Goal: Transaction & Acquisition: Purchase product/service

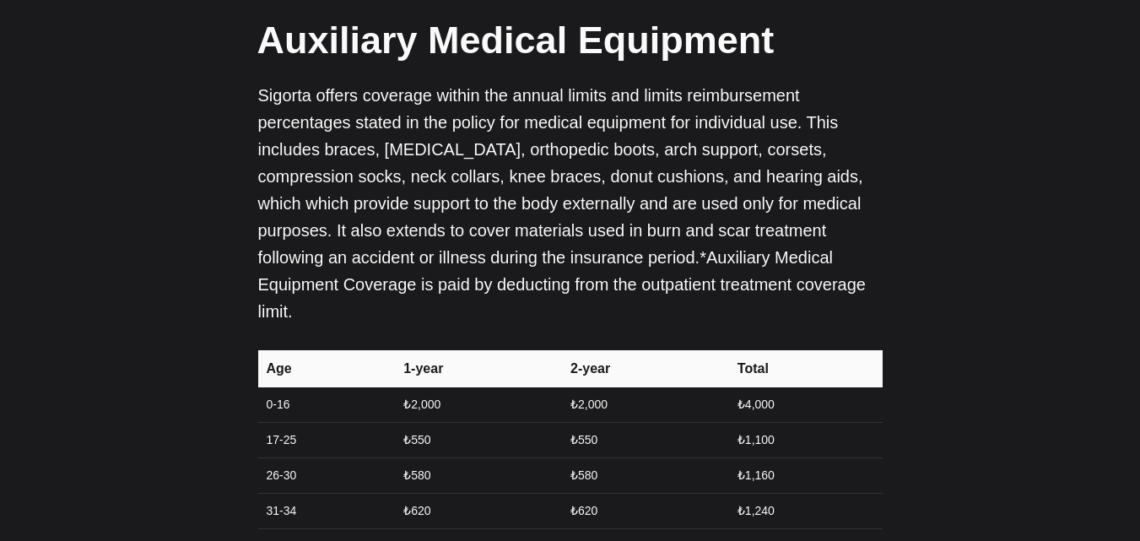
scroll to position [4254, 0]
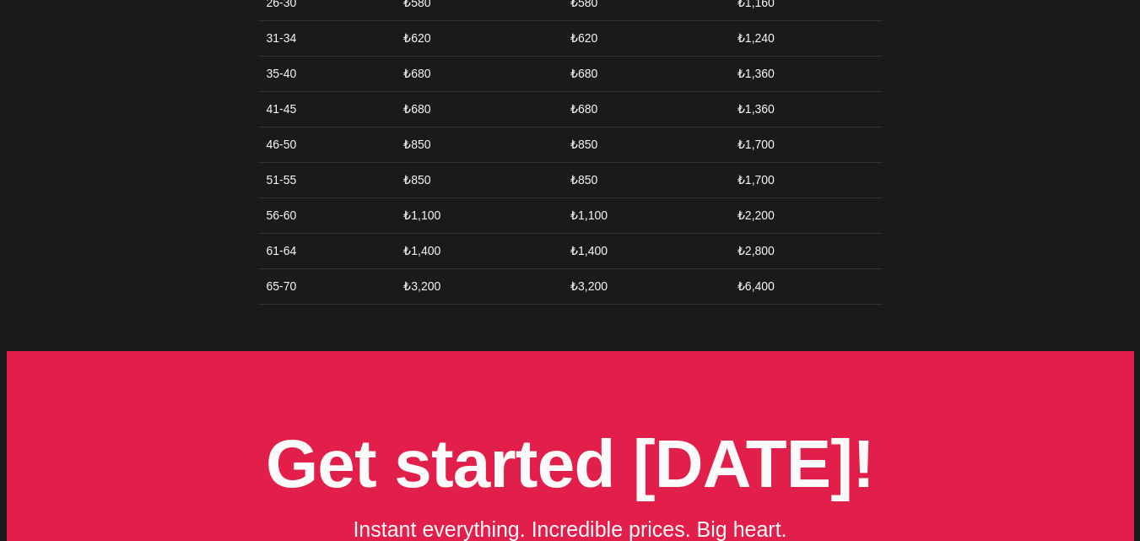
click at [421, 234] on td "₺1,400" at bounding box center [476, 251] width 167 height 35
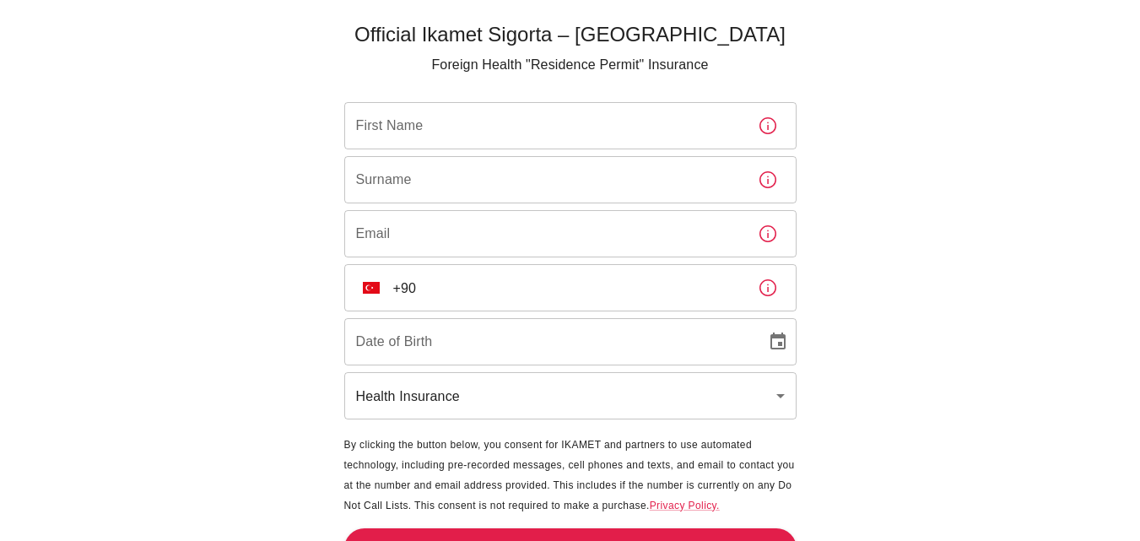
scroll to position [76, 0]
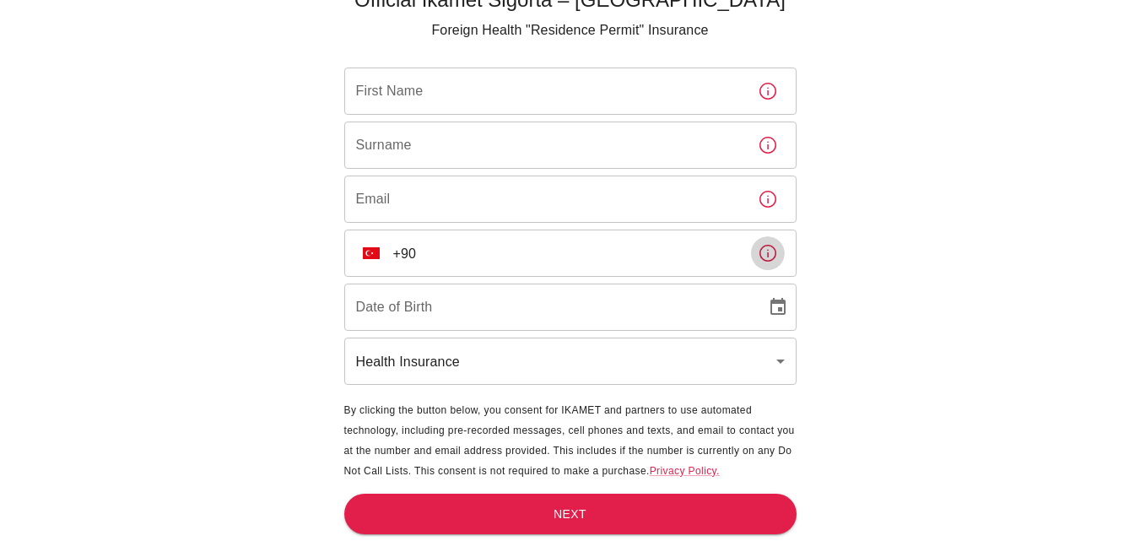
click at [768, 254] on icon "button" at bounding box center [768, 253] width 17 height 17
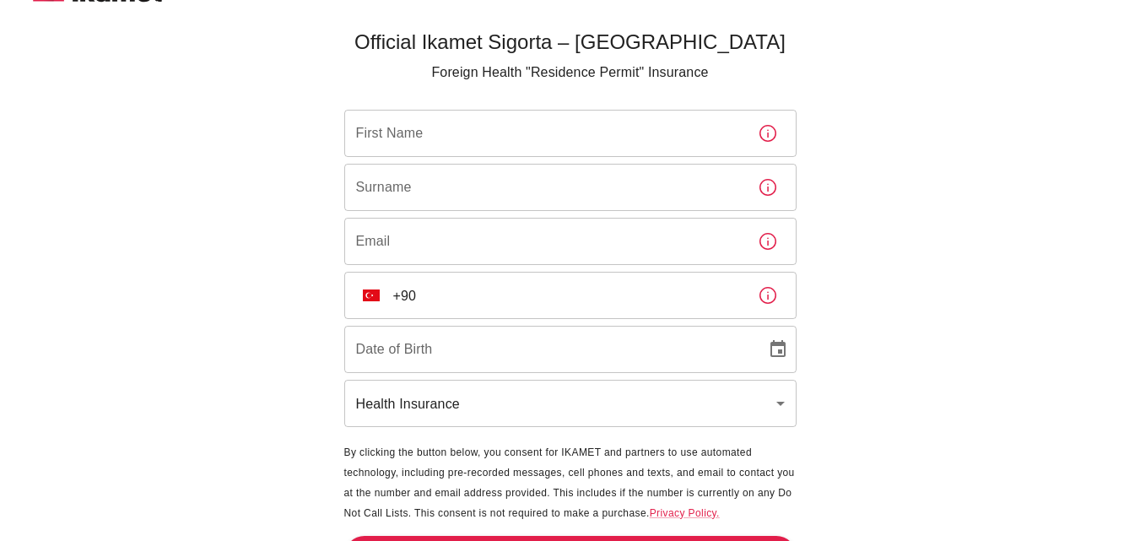
scroll to position [0, 0]
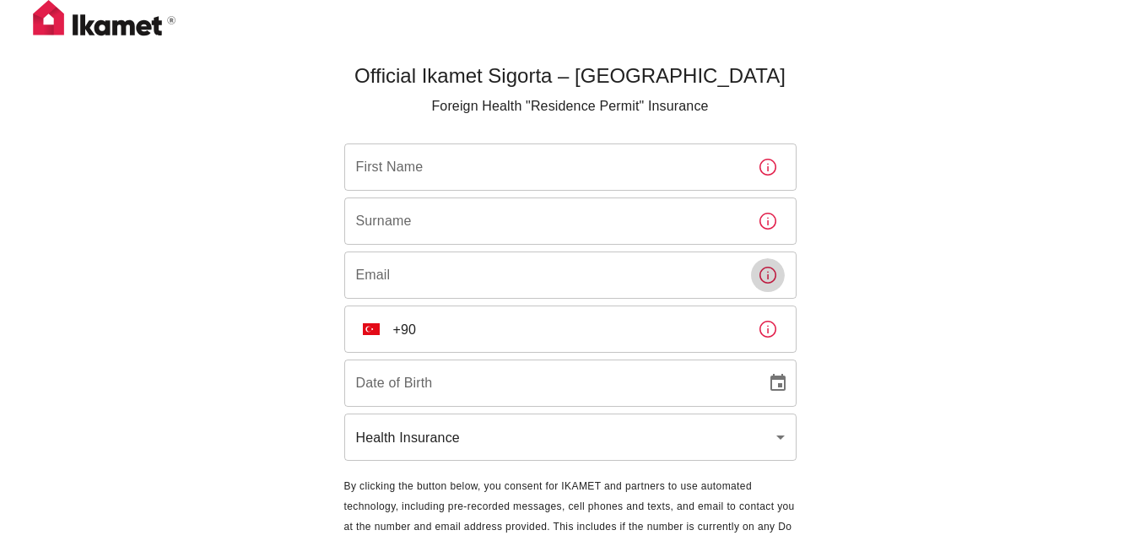
click at [767, 278] on icon "button" at bounding box center [768, 275] width 17 height 17
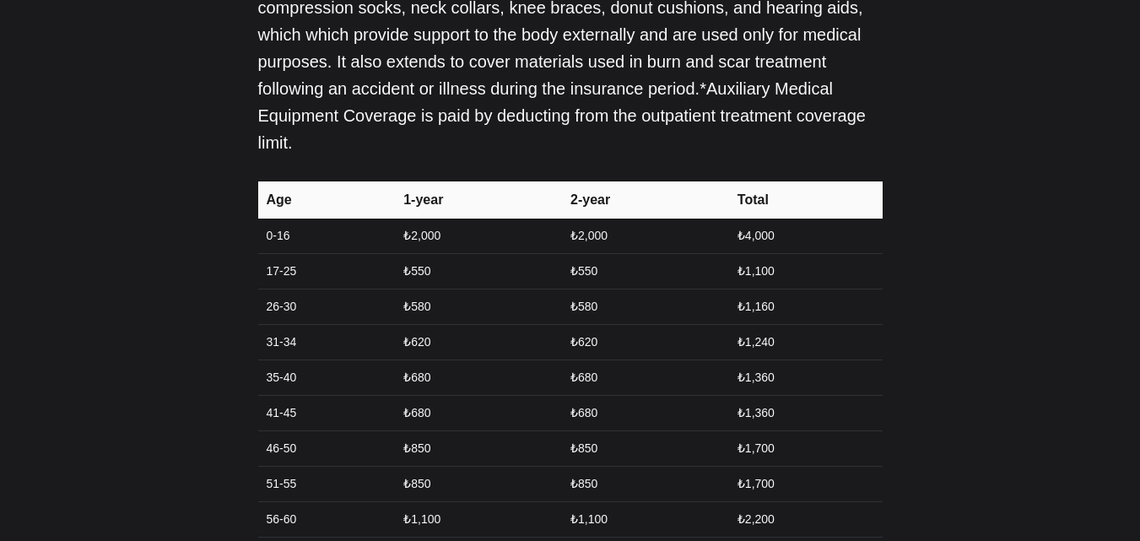
scroll to position [4422, 0]
